Goal: Information Seeking & Learning: Learn about a topic

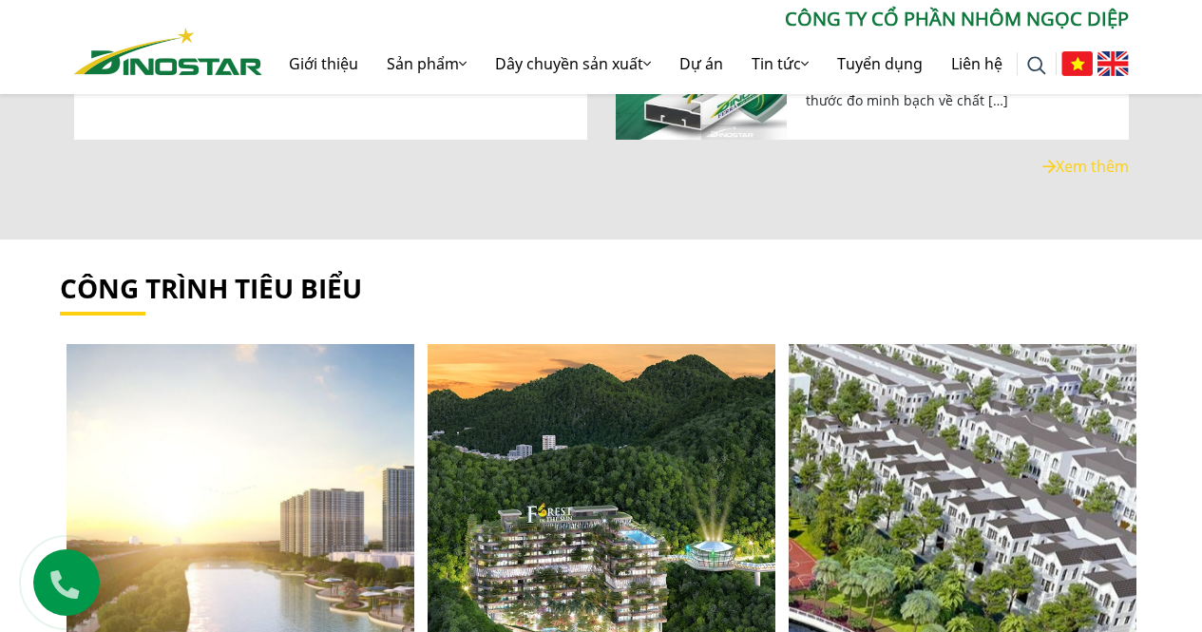
scroll to position [1805, 0]
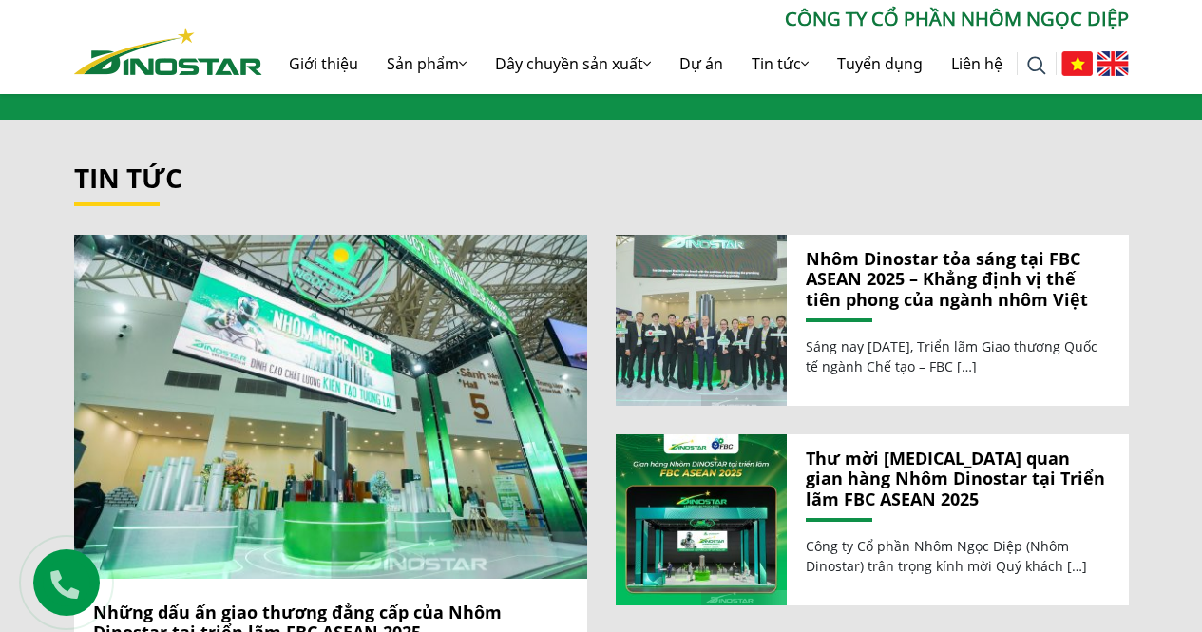
click at [725, 316] on img at bounding box center [700, 319] width 183 height 183
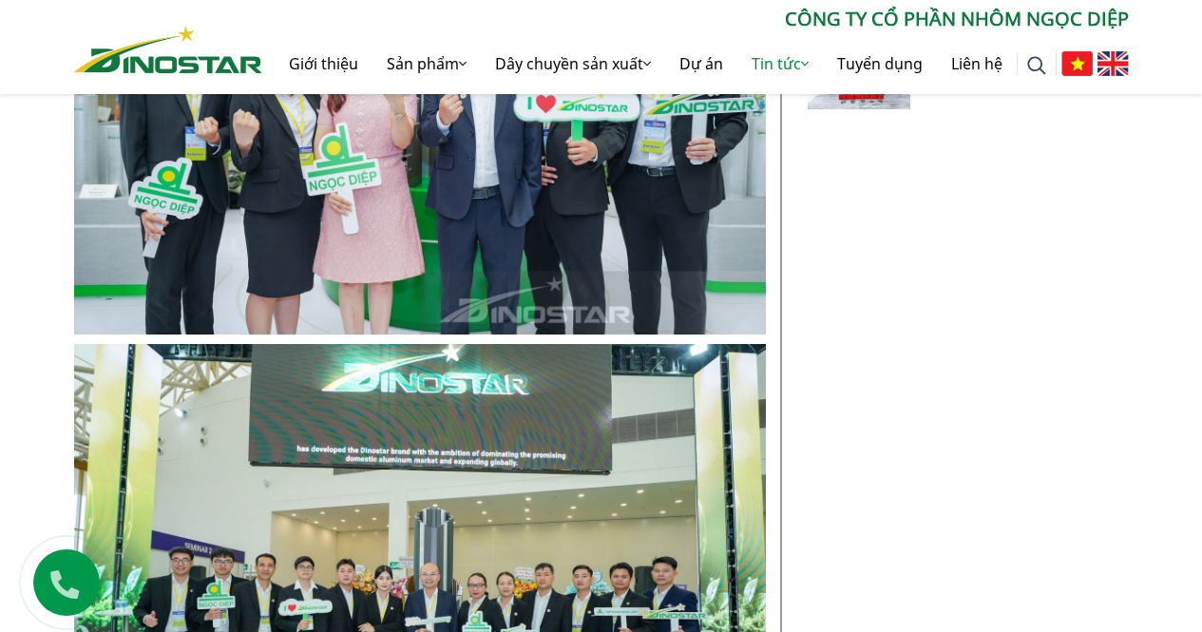
scroll to position [1615, 0]
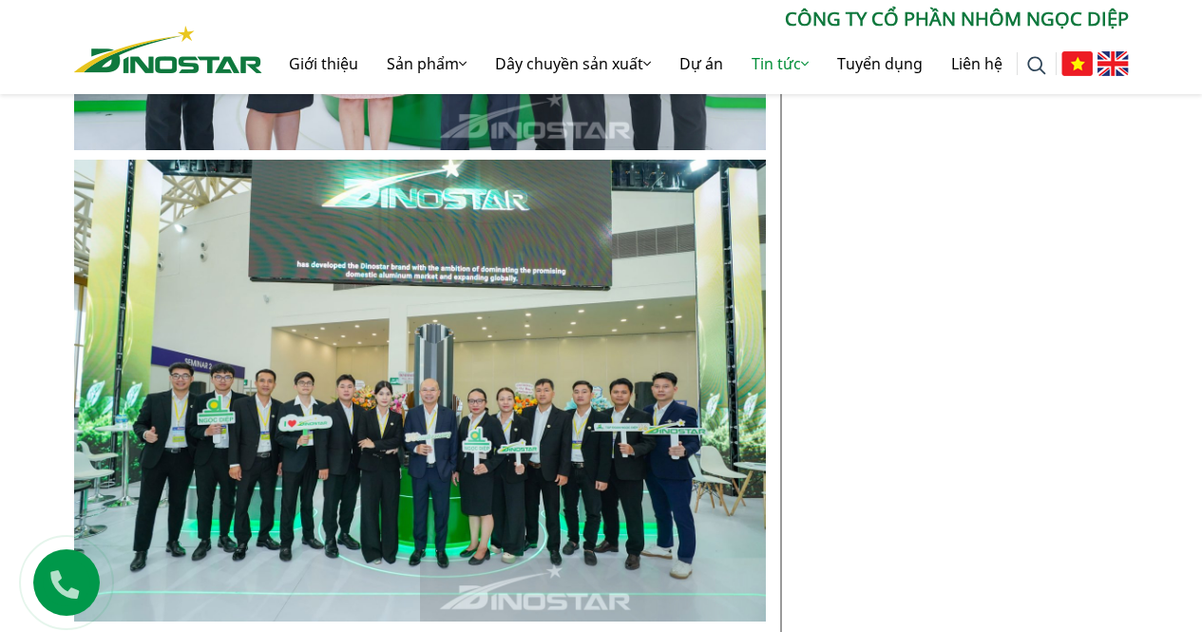
click at [465, 419] on img at bounding box center [420, 390] width 692 height 461
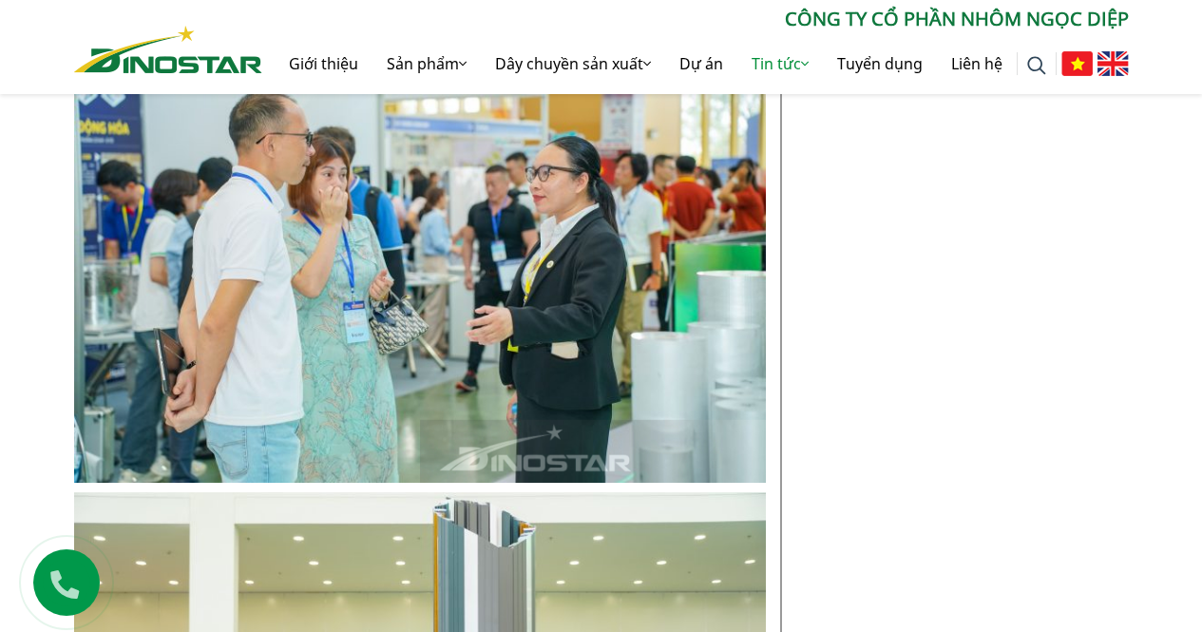
scroll to position [2756, 0]
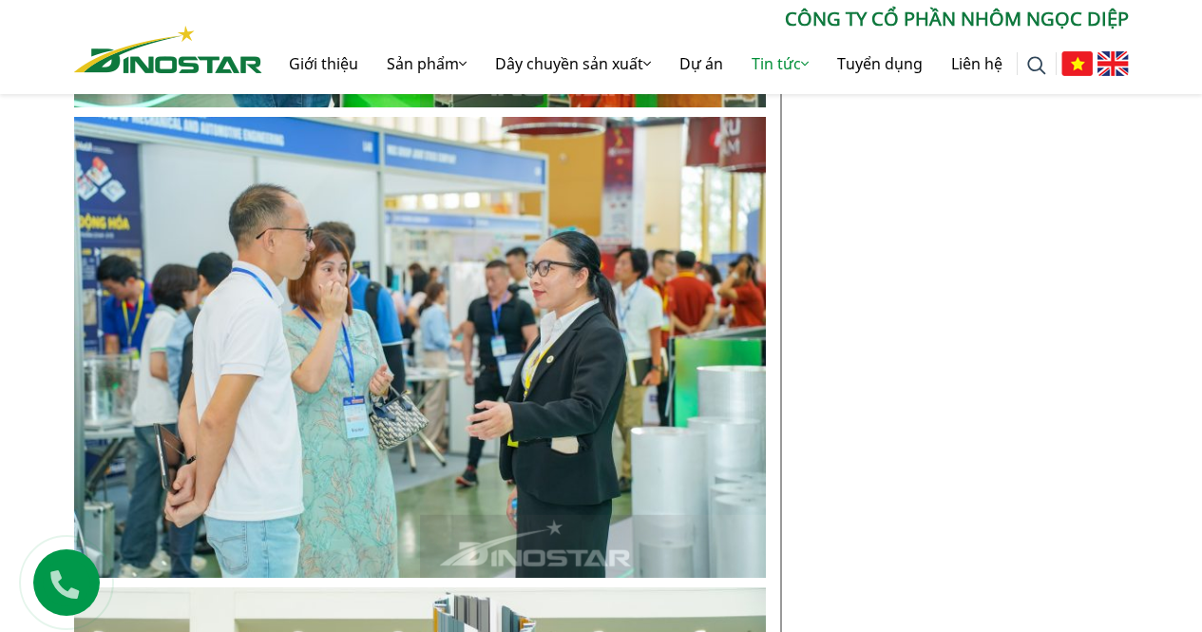
click at [538, 374] on img at bounding box center [420, 347] width 692 height 461
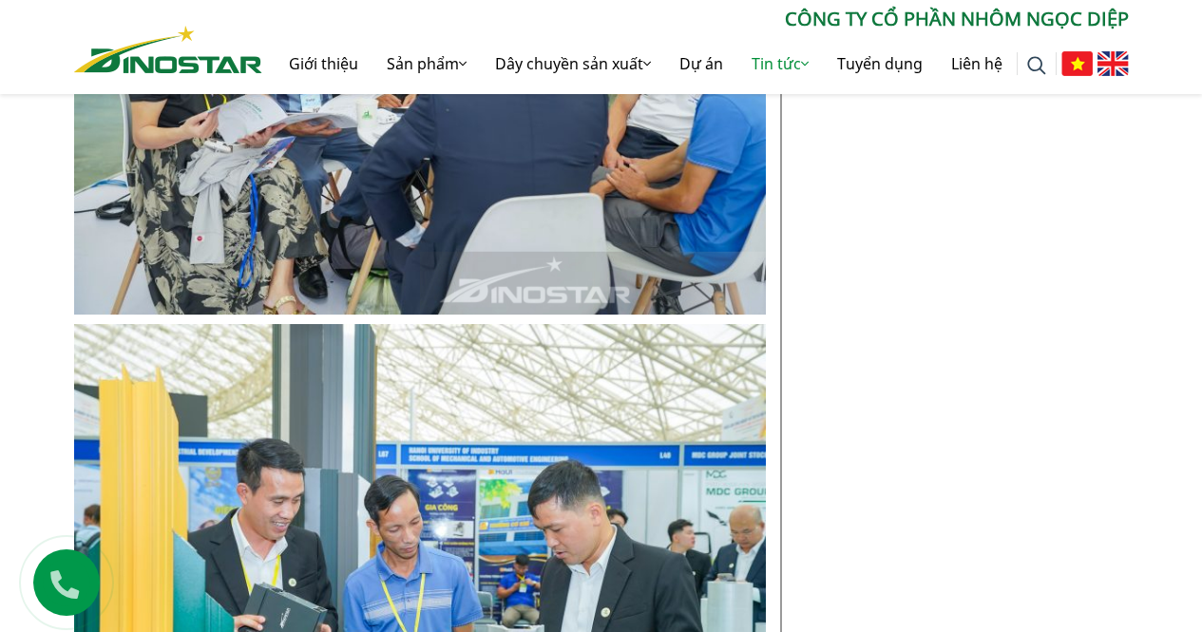
scroll to position [9027, 0]
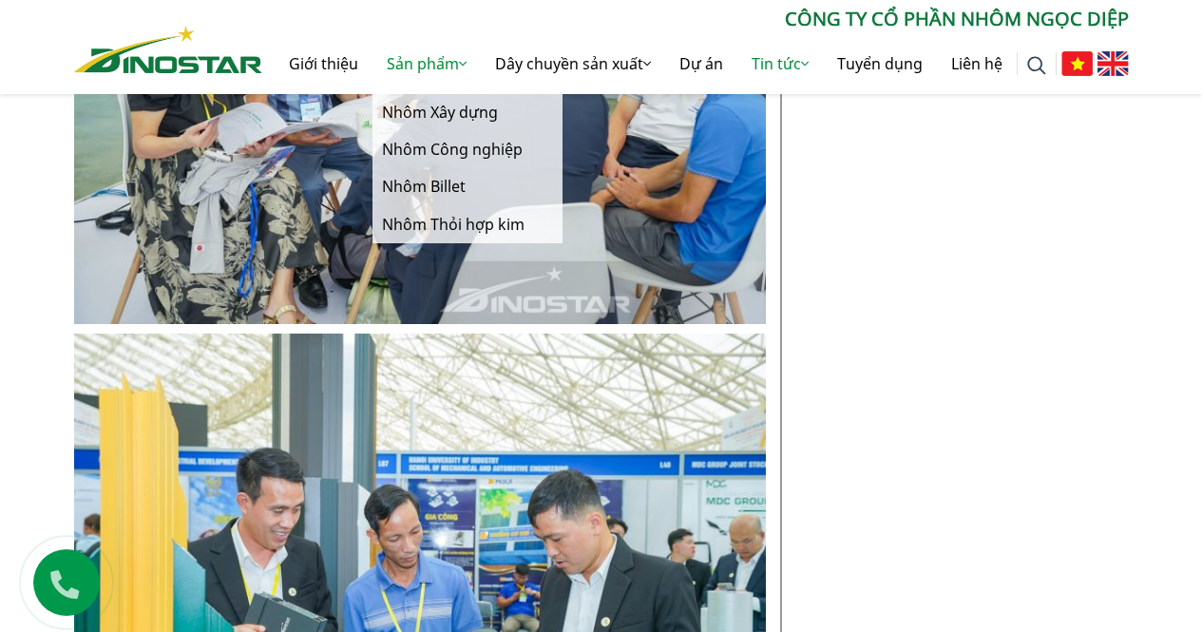
click at [437, 67] on link "Sản phẩm" at bounding box center [426, 63] width 108 height 61
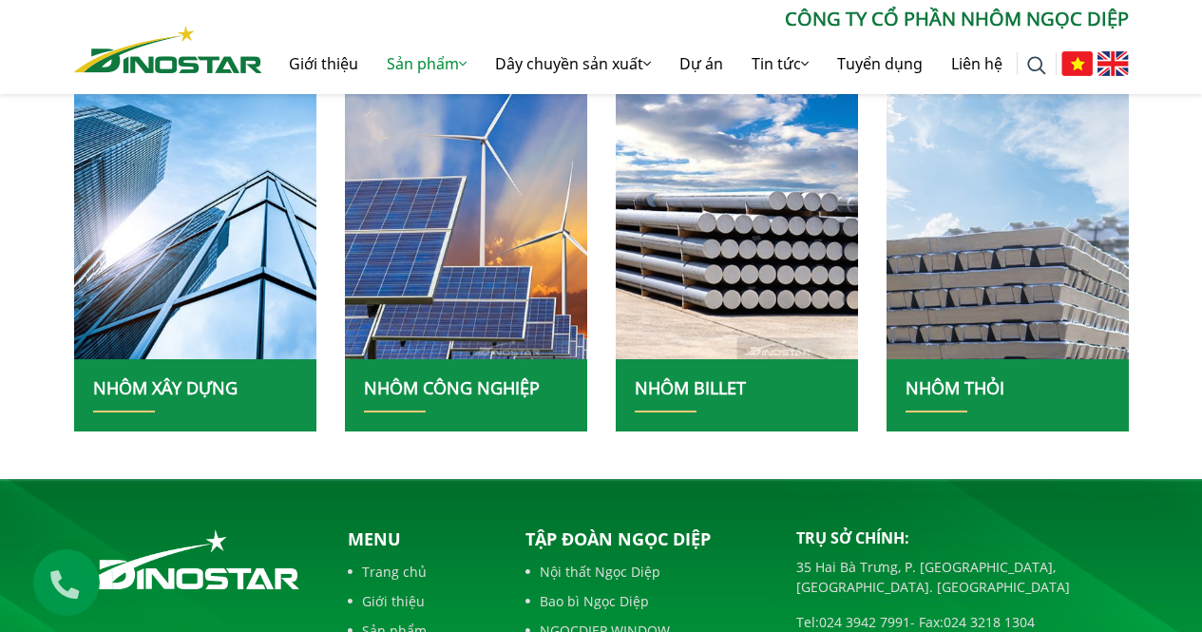
scroll to position [475, 0]
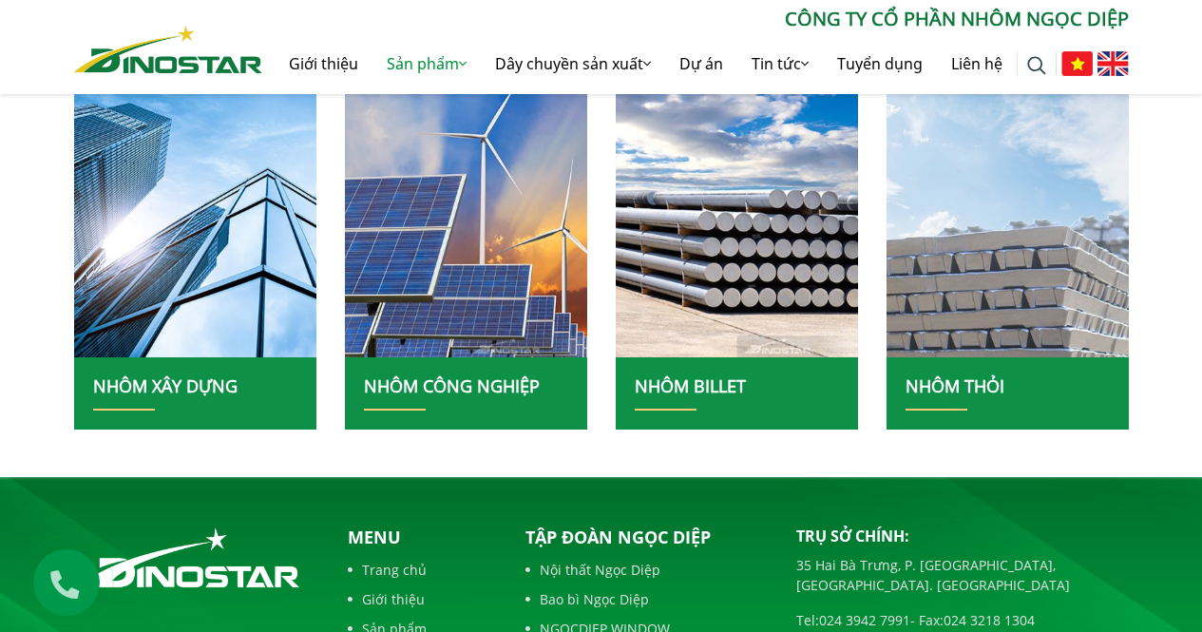
click at [985, 296] on img at bounding box center [1007, 208] width 259 height 317
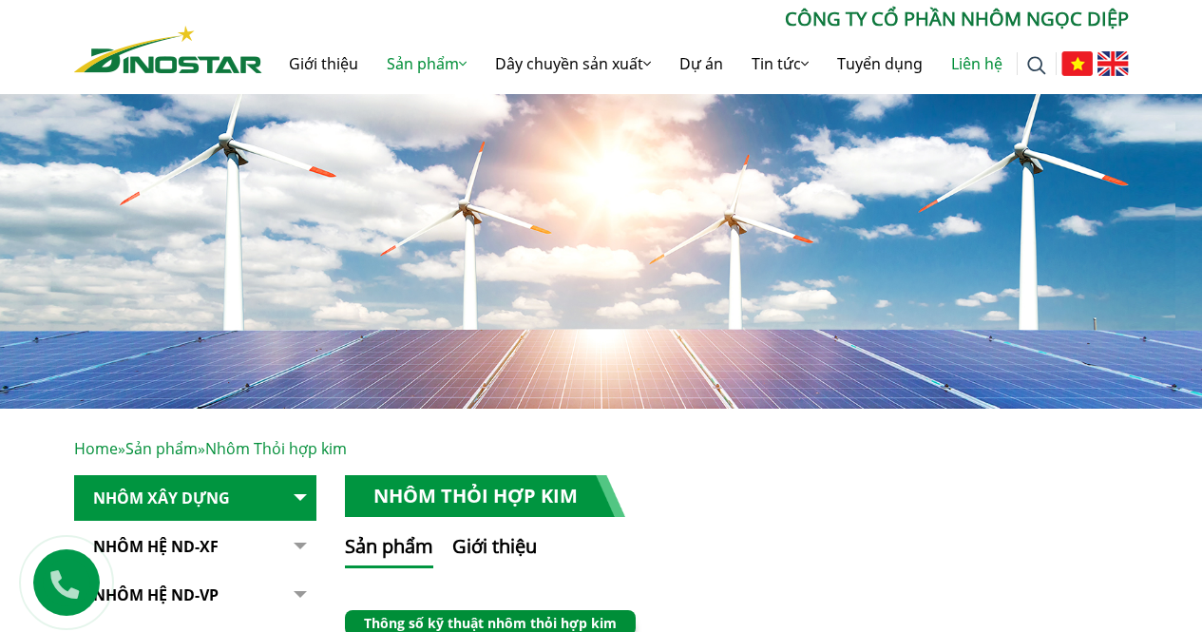
click at [988, 63] on link "Liên hệ" at bounding box center [977, 63] width 80 height 61
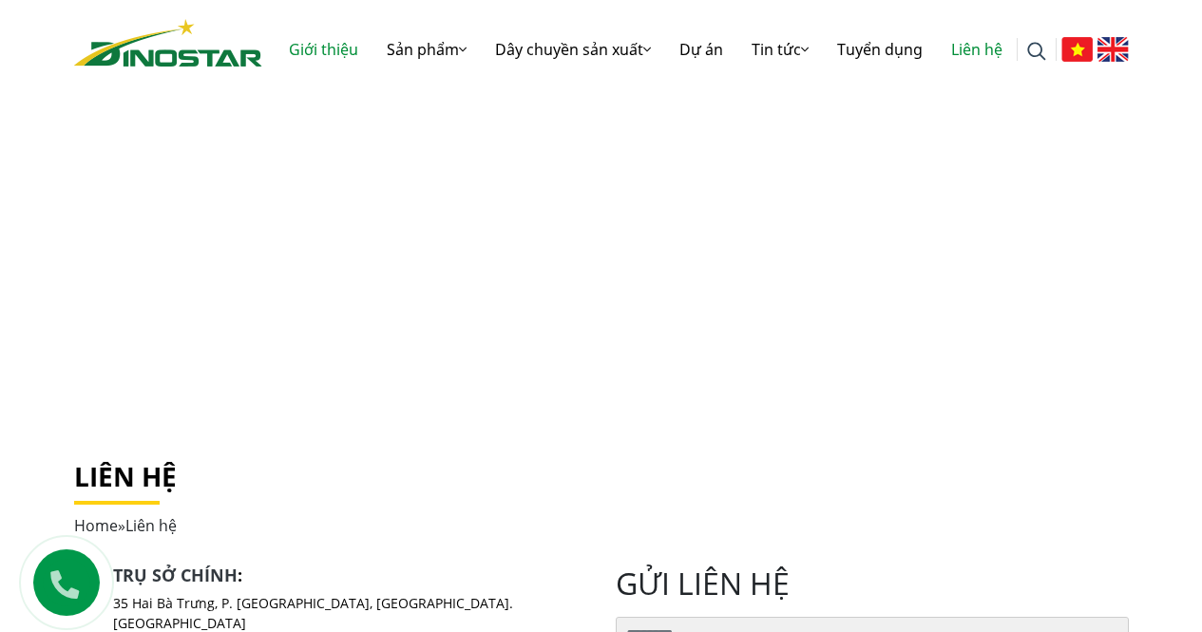
click at [307, 48] on link "Giới thiệu" at bounding box center [324, 49] width 98 height 61
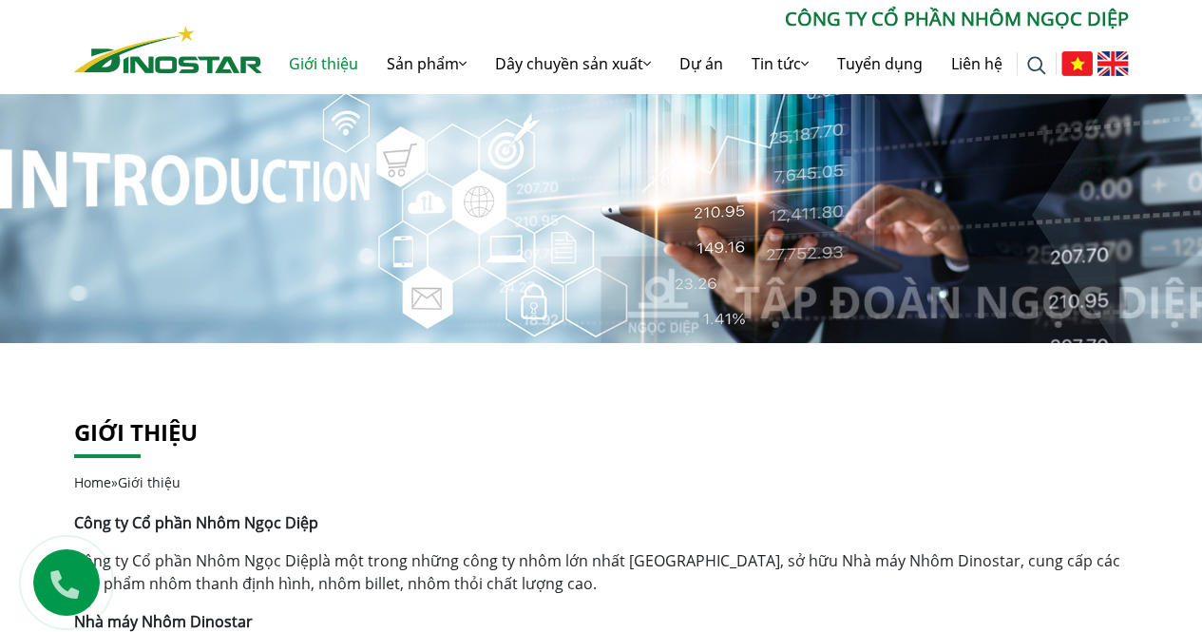
scroll to position [380, 0]
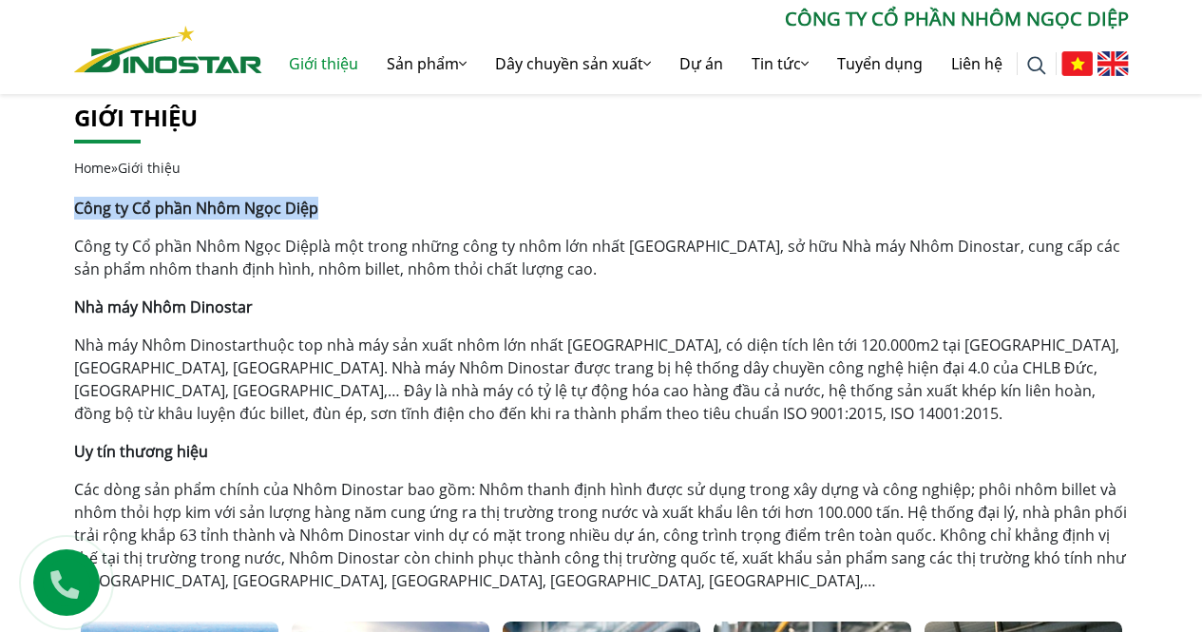
drag, startPoint x: 76, startPoint y: 209, endPoint x: 312, endPoint y: 212, distance: 235.7
click at [312, 212] on strong "Công ty Cổ phần Nhôm Ngọc Diệp" at bounding box center [196, 208] width 244 height 21
copy strong "Công ty Cổ phần Nhôm Ngọc Diệp"
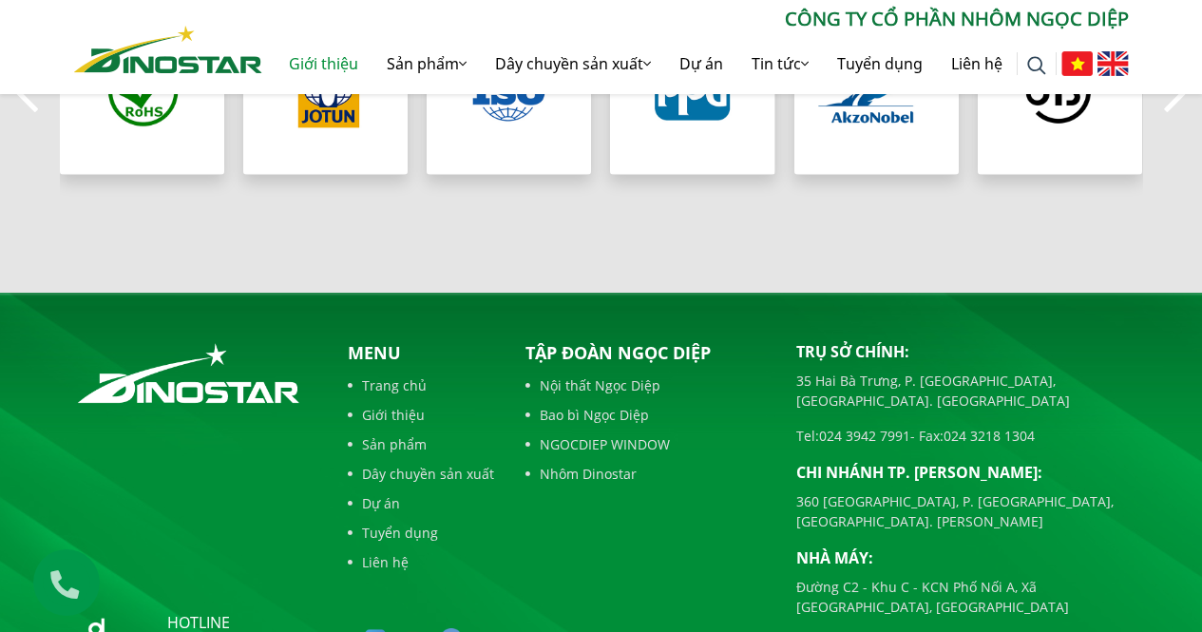
scroll to position [2037, 0]
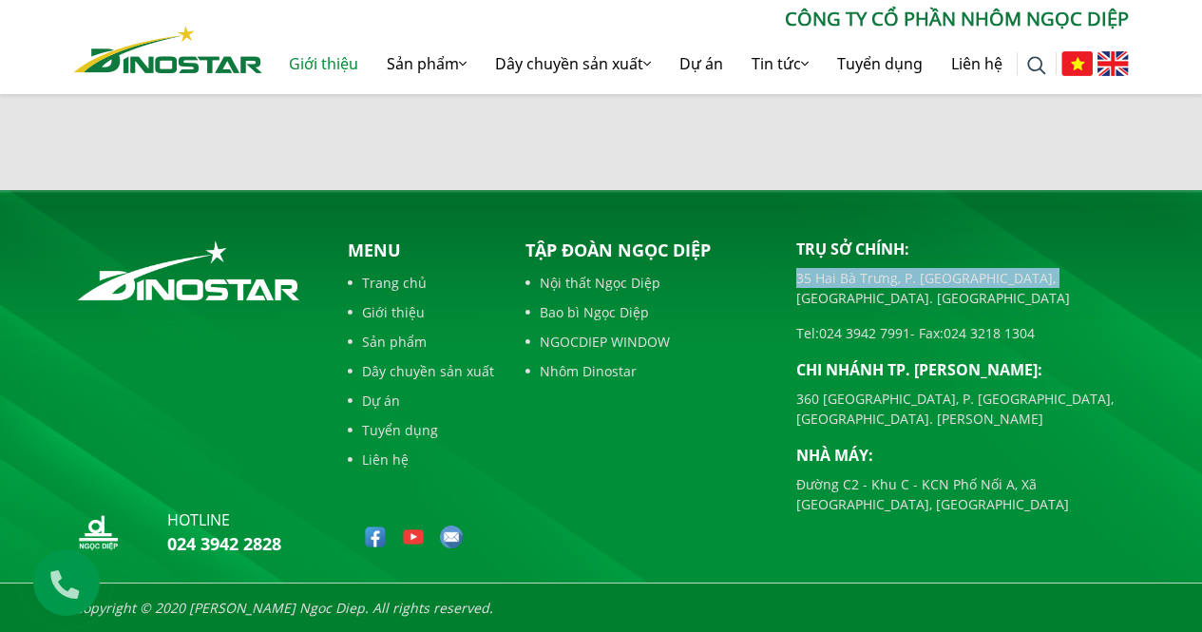
drag, startPoint x: 797, startPoint y: 275, endPoint x: 1107, endPoint y: 270, distance: 309.8
click at [1107, 270] on p "35 Hai Bà Trưng, P. [GEOGRAPHIC_DATA], [GEOGRAPHIC_DATA]. [GEOGRAPHIC_DATA]" at bounding box center [962, 288] width 333 height 40
copy p "35 Hai Bà Trưng, P. [GEOGRAPHIC_DATA], [GEOGRAPHIC_DATA]. [GEOGRAPHIC_DATA]"
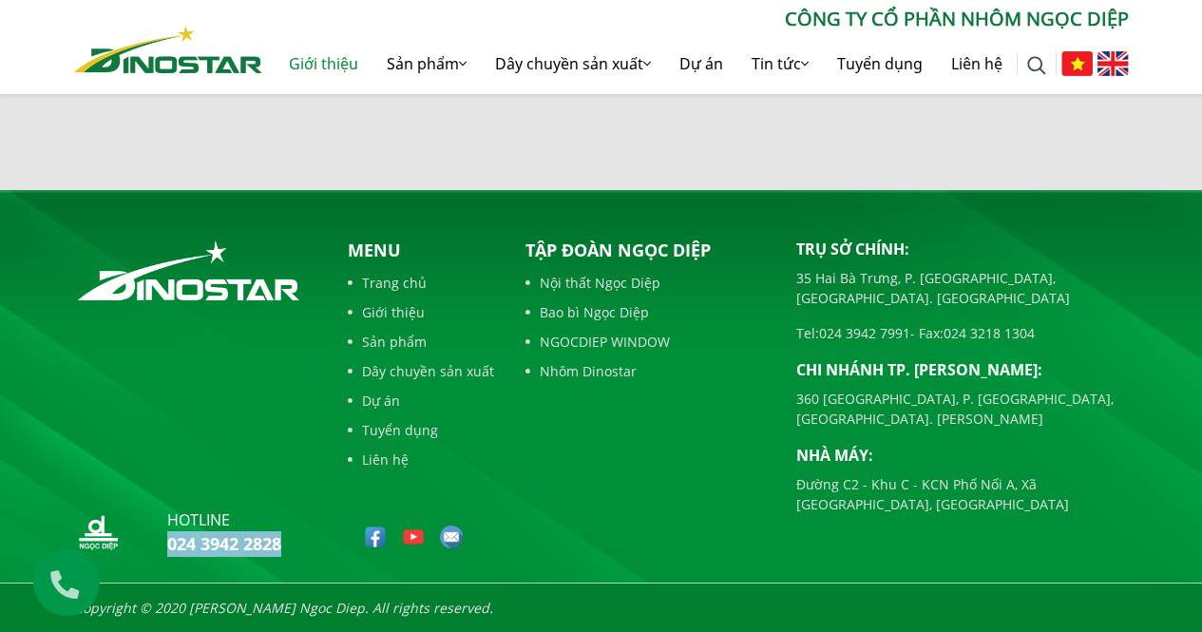
drag, startPoint x: 293, startPoint y: 544, endPoint x: 169, endPoint y: 551, distance: 123.7
click at [169, 551] on div "hotline 024 3942 2828" at bounding box center [195, 535] width 242 height 55
copy link "024 3942 2828"
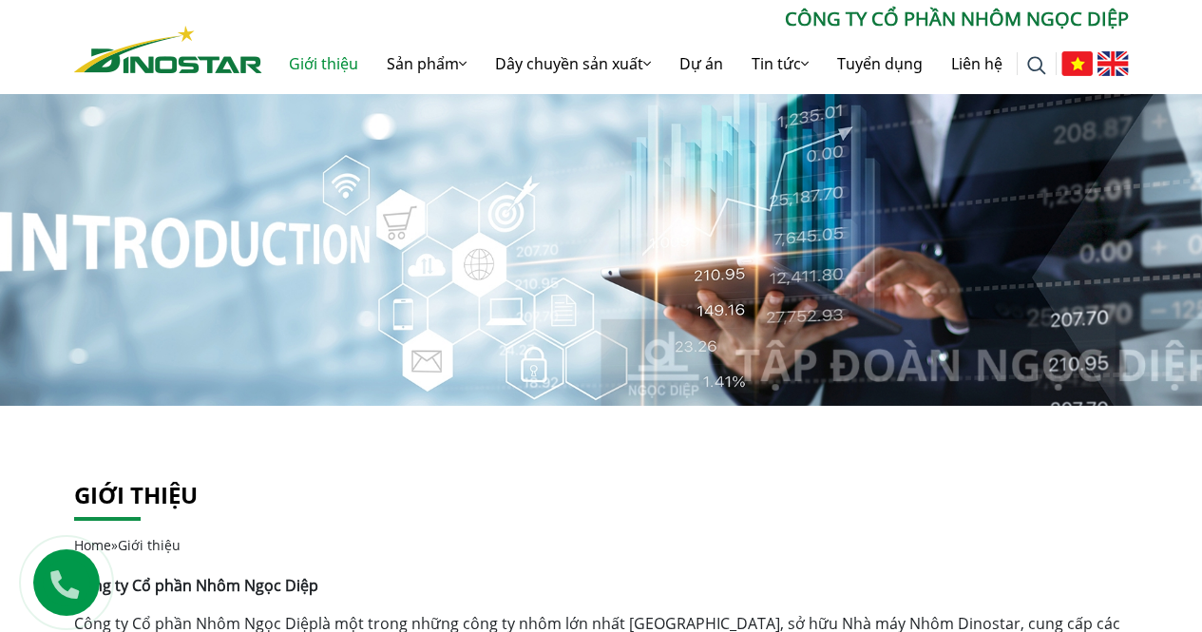
scroll to position [0, 0]
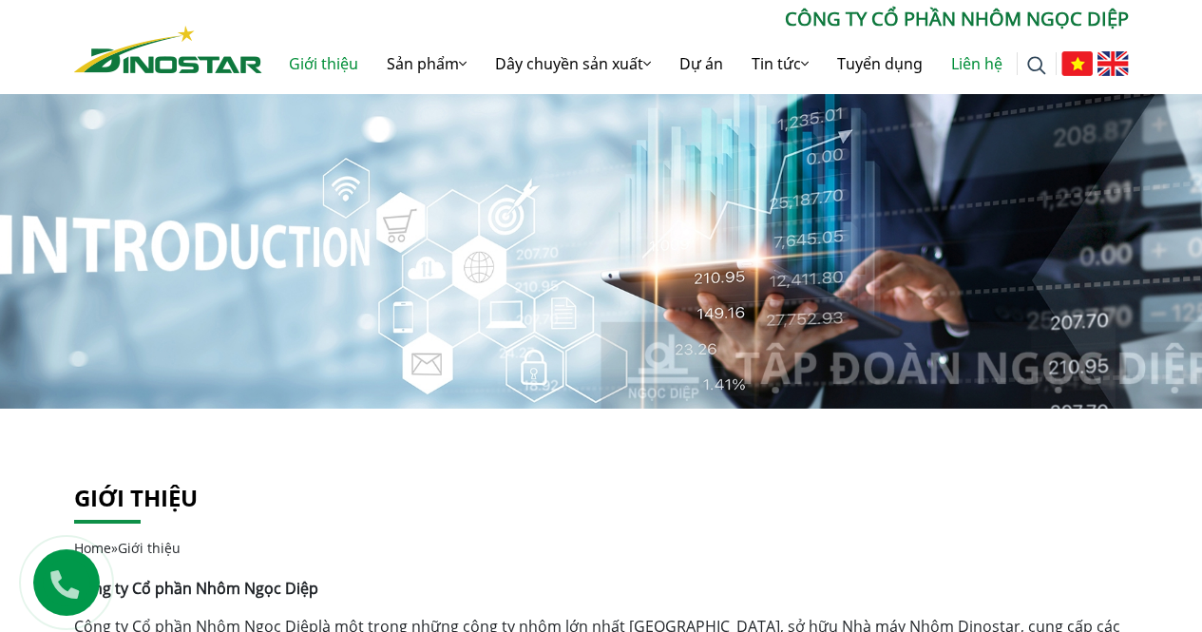
click at [988, 67] on link "Liên hệ" at bounding box center [977, 63] width 80 height 61
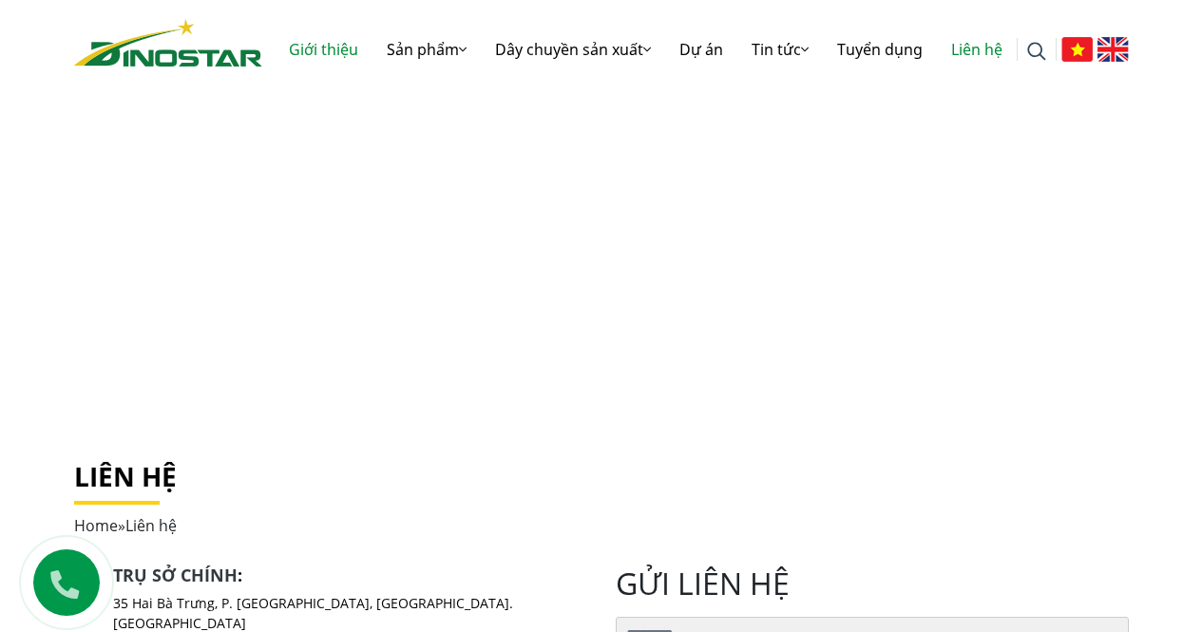
click at [335, 52] on link "Giới thiệu" at bounding box center [324, 49] width 98 height 61
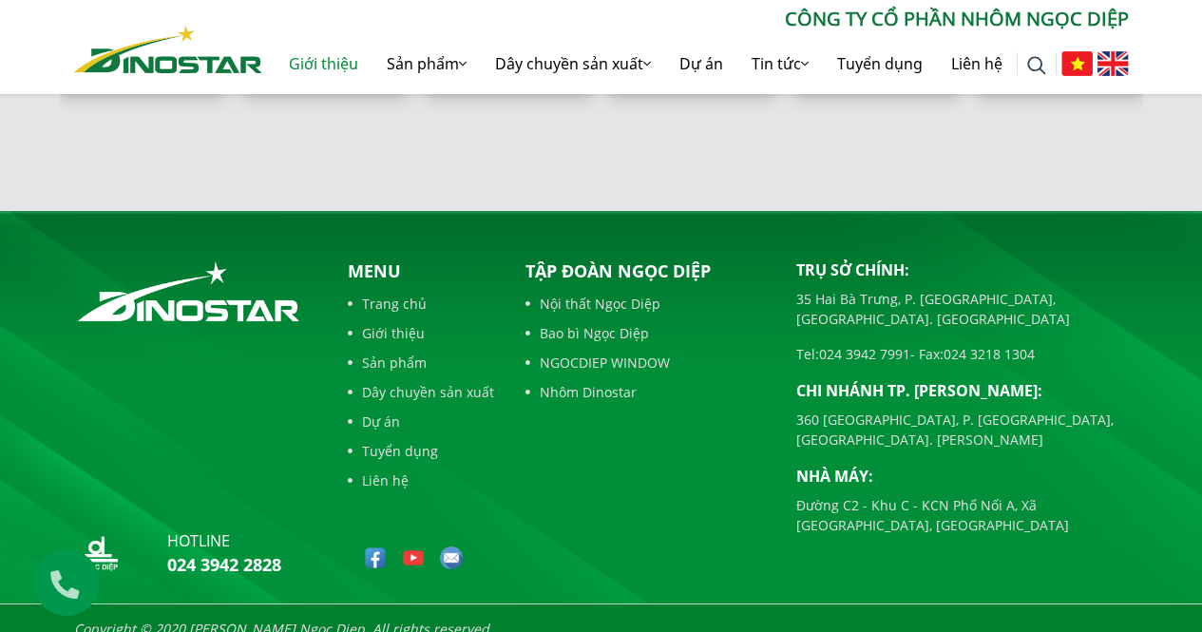
scroll to position [2037, 0]
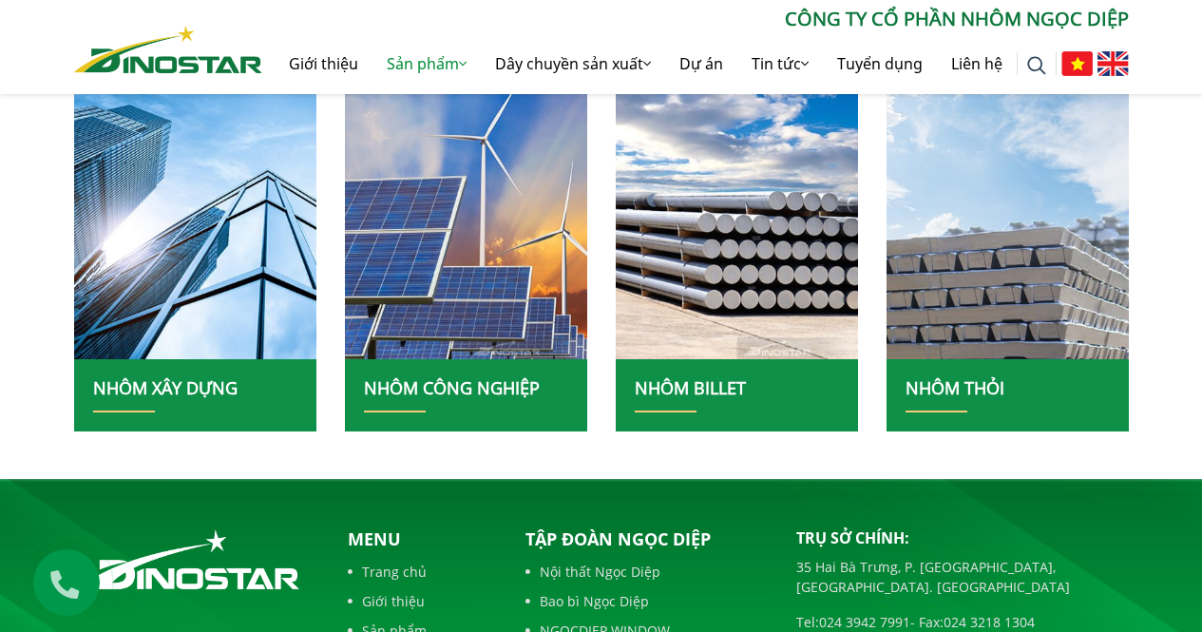
scroll to position [475, 0]
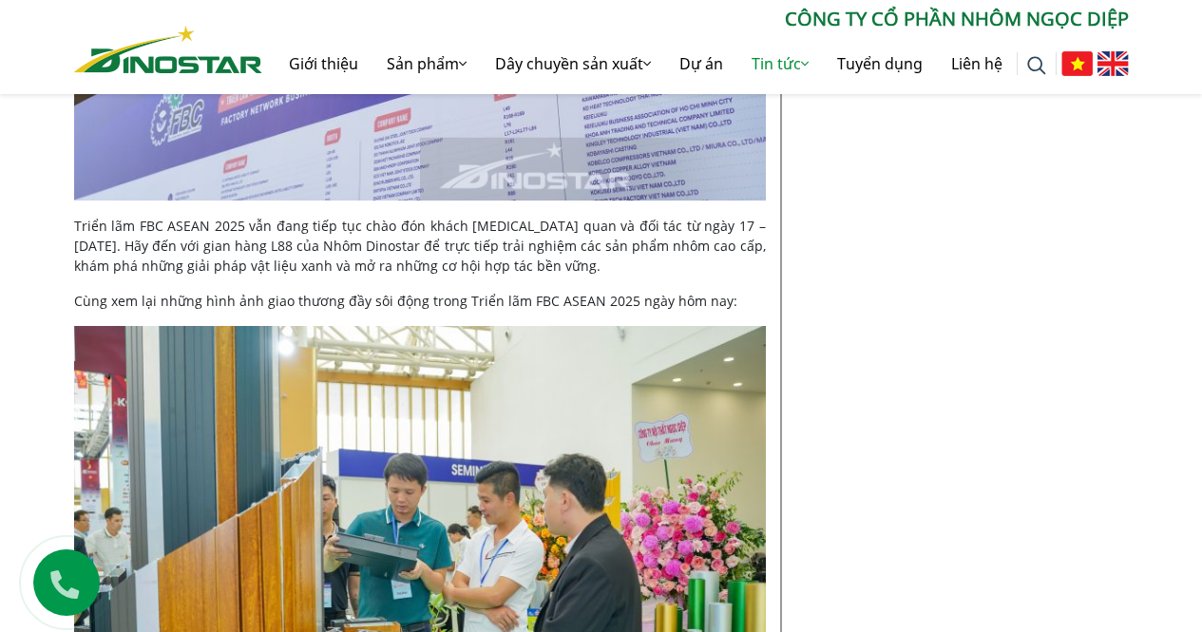
scroll to position [7396, 0]
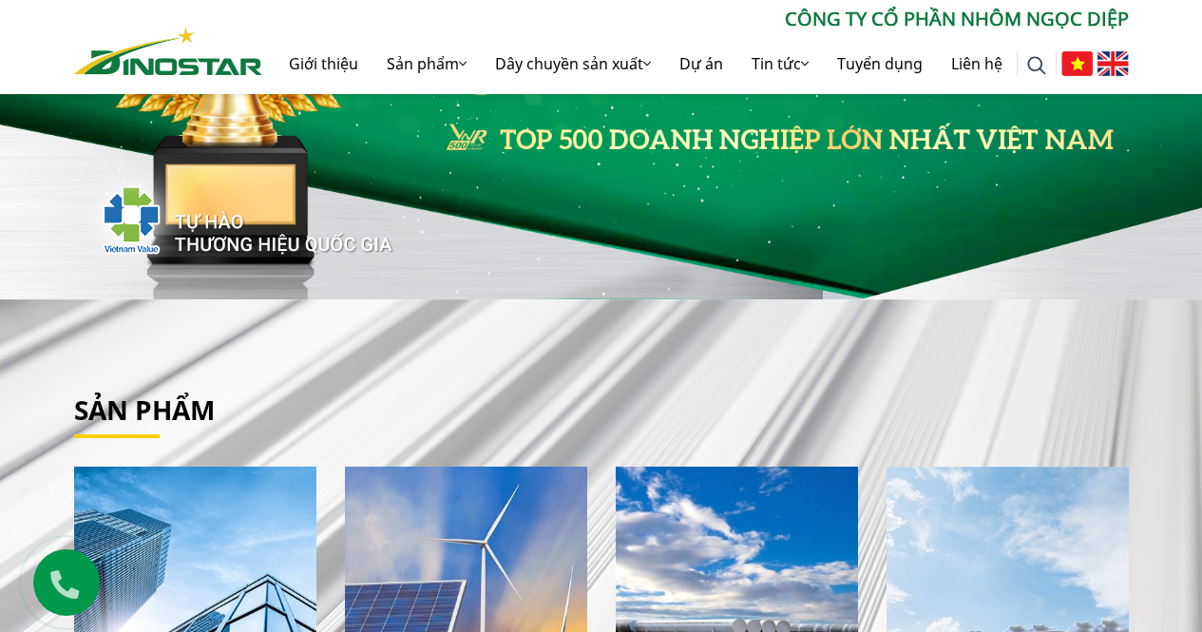
scroll to position [95, 0]
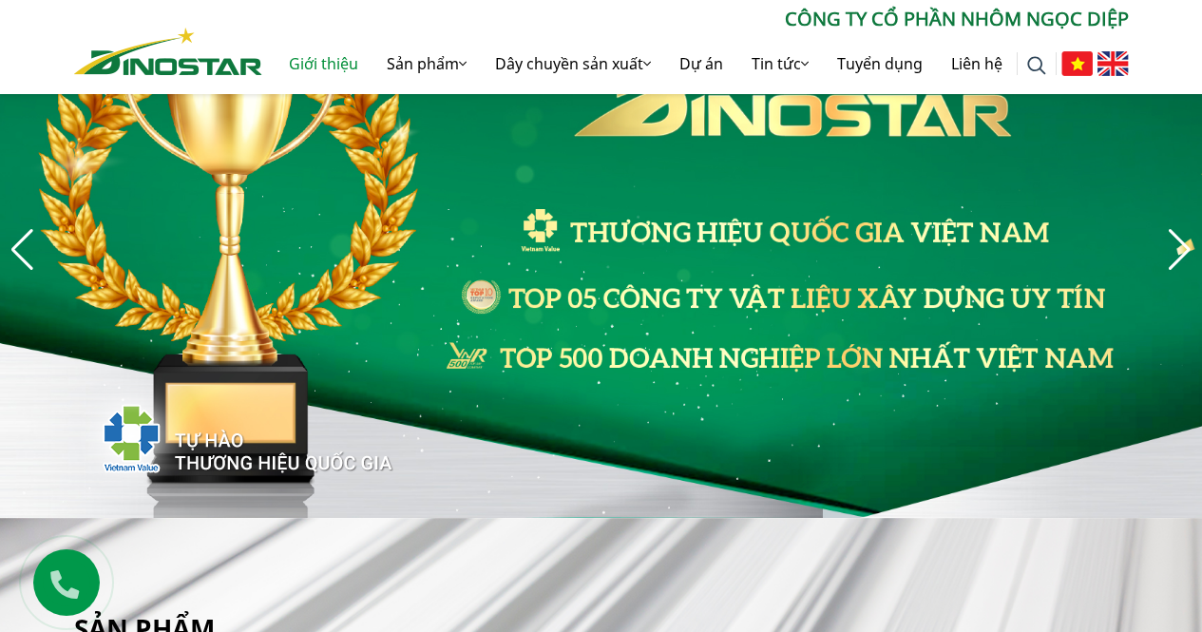
click at [331, 53] on link "Giới thiệu" at bounding box center [324, 63] width 98 height 61
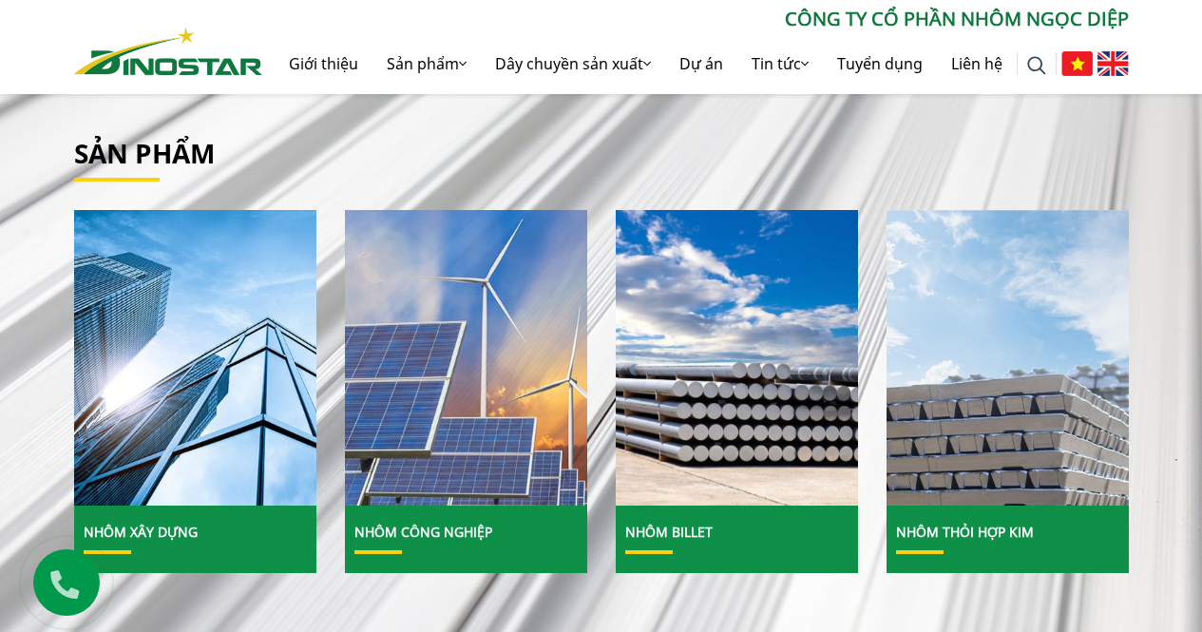
scroll to position [760, 0]
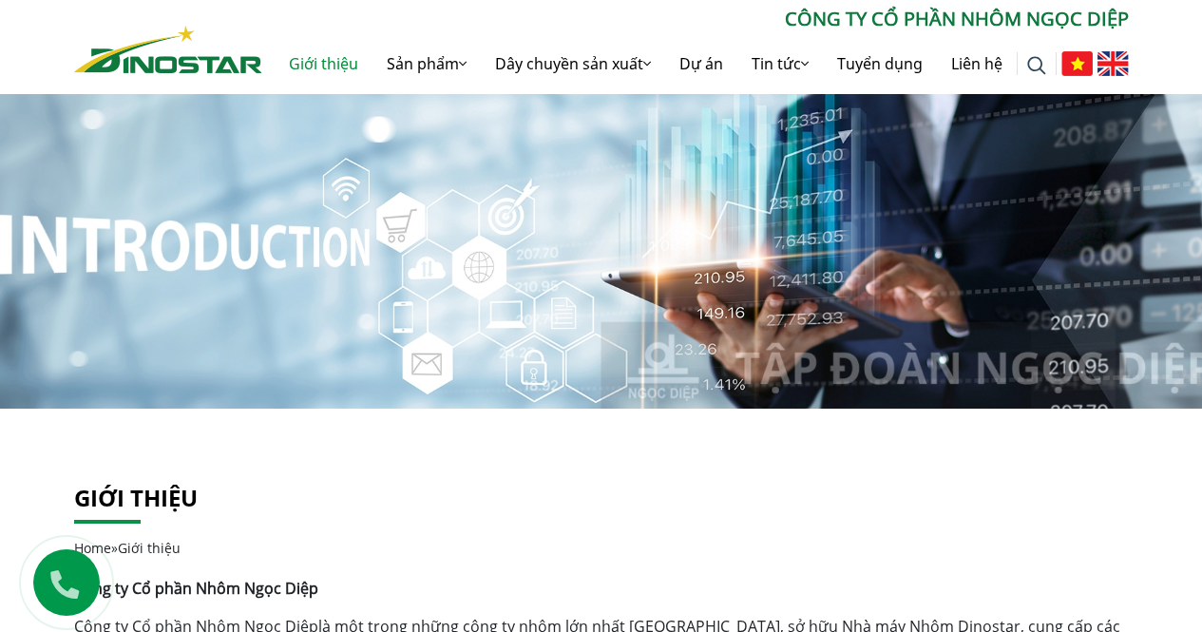
scroll to position [285, 0]
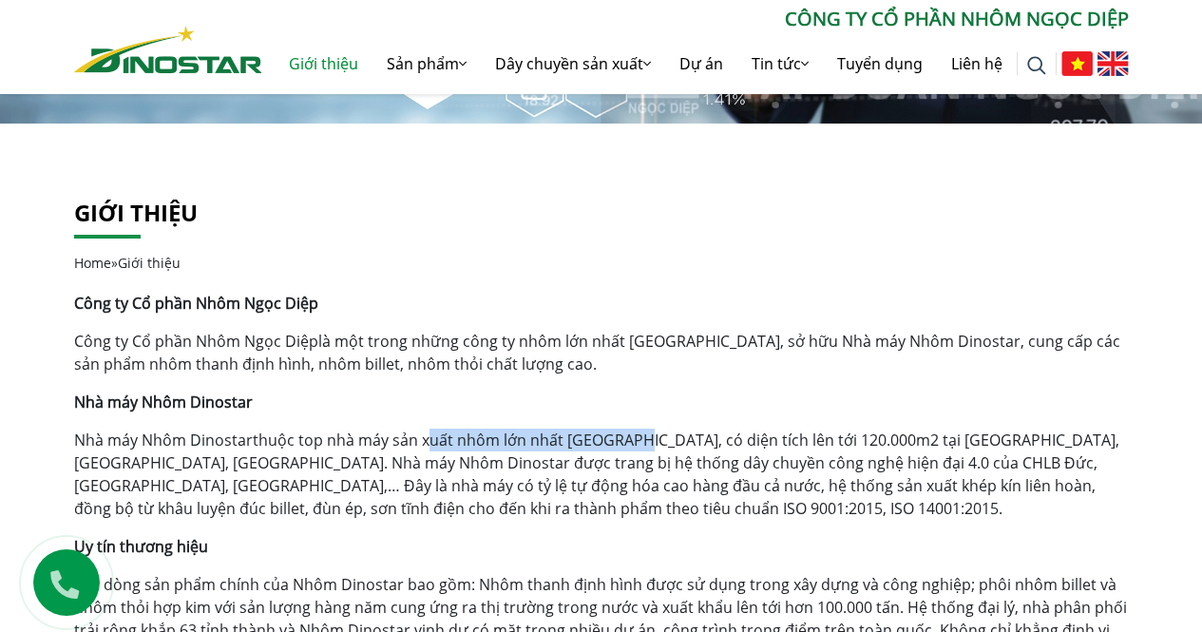
drag, startPoint x: 422, startPoint y: 442, endPoint x: 622, endPoint y: 443, distance: 200.5
click at [622, 443] on p "Nhà máy Nhôm Dinostar thuộc top nhà máy sản xuất nhôm lớn nhất [GEOGRAPHIC_DATA…" at bounding box center [601, 474] width 1055 height 91
copy p "xuất nhôm lớn nhất [GEOGRAPHIC_DATA]"
